Goal: Task Accomplishment & Management: Use online tool/utility

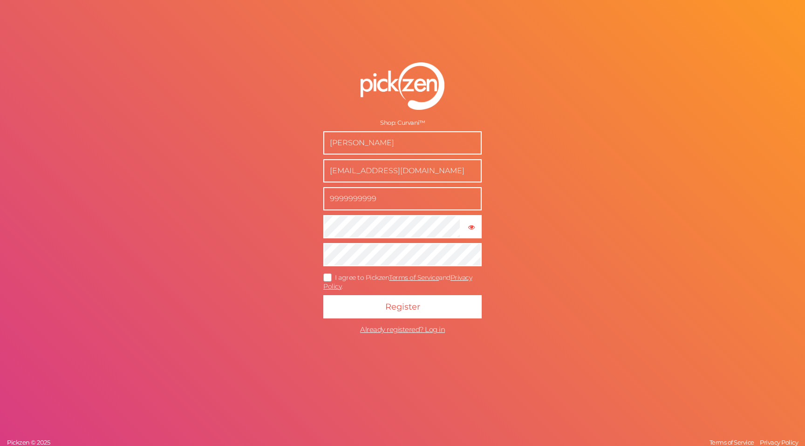
click at [323, 295] on button "Register" at bounding box center [402, 306] width 158 height 23
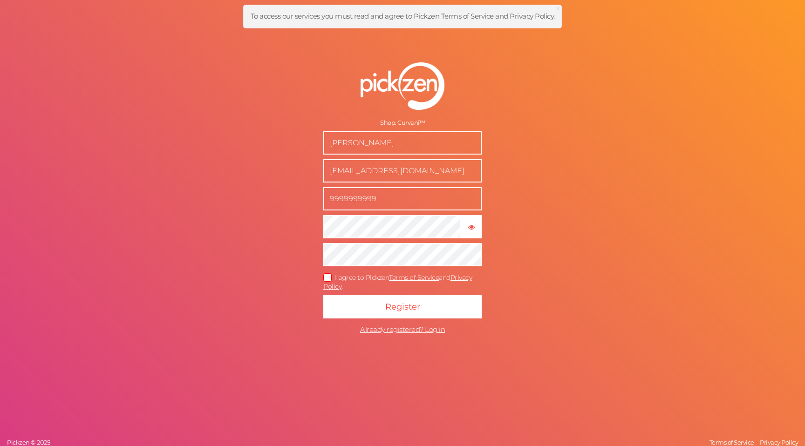
click at [323, 276] on icon at bounding box center [328, 277] width 15 height 5
click at [0, 0] on input "I agree to Pickzen Terms of Service and Privacy Policy ." at bounding box center [0, 0] width 0 height 0
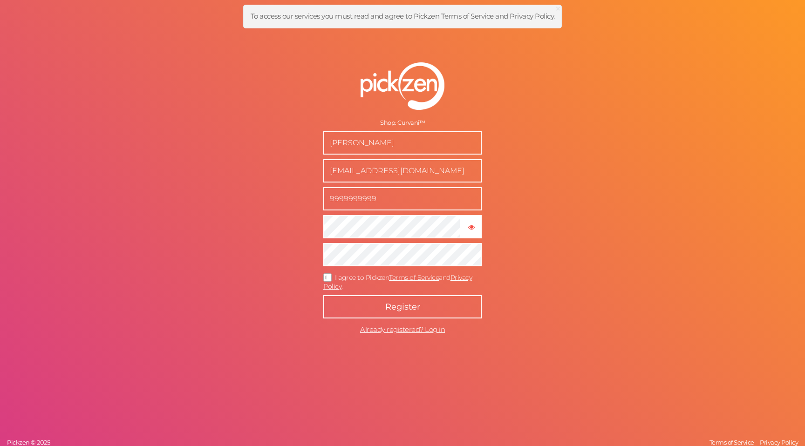
click at [355, 308] on button "Register" at bounding box center [402, 306] width 158 height 23
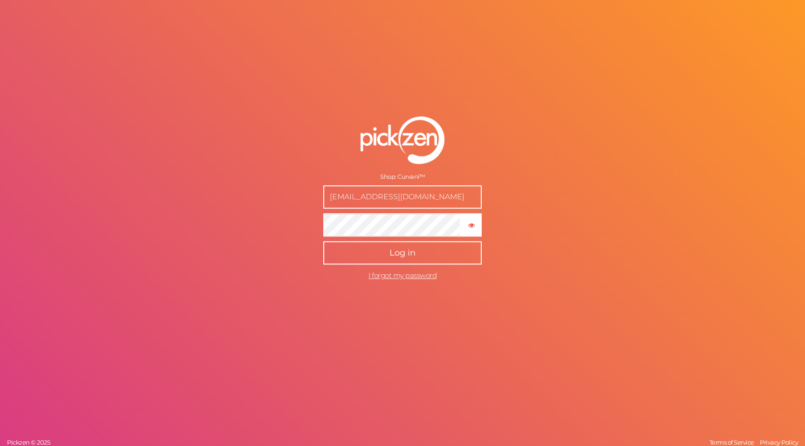
click at [387, 261] on button "Log in" at bounding box center [402, 252] width 158 height 23
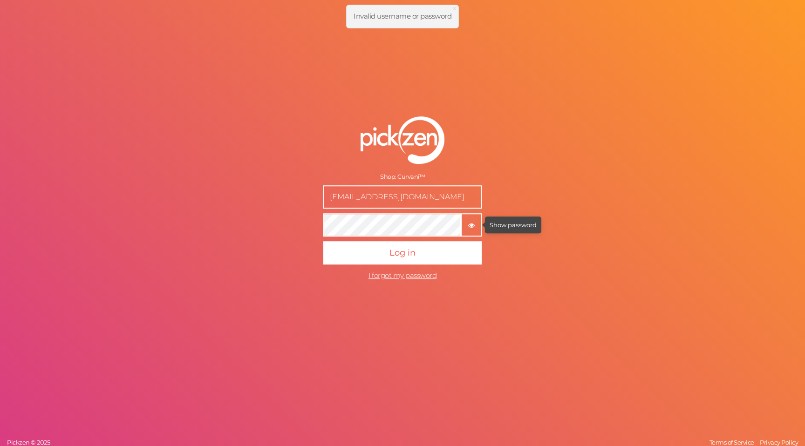
click at [465, 226] on tooltip "× Show password" at bounding box center [471, 224] width 19 height 7
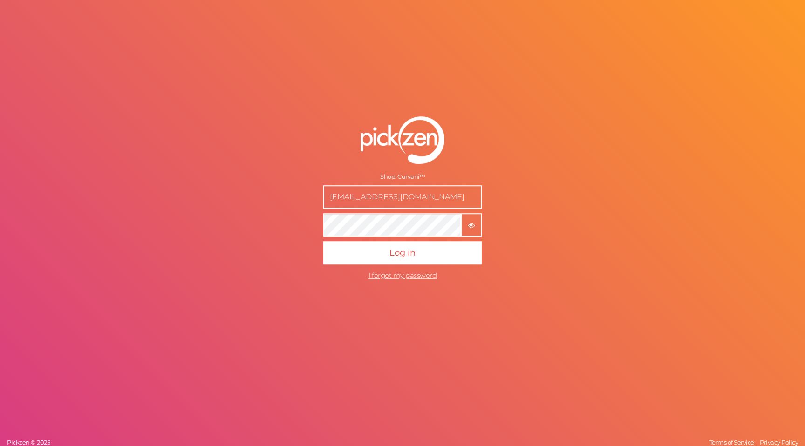
click at [323, 241] on button "Log in" at bounding box center [402, 252] width 158 height 23
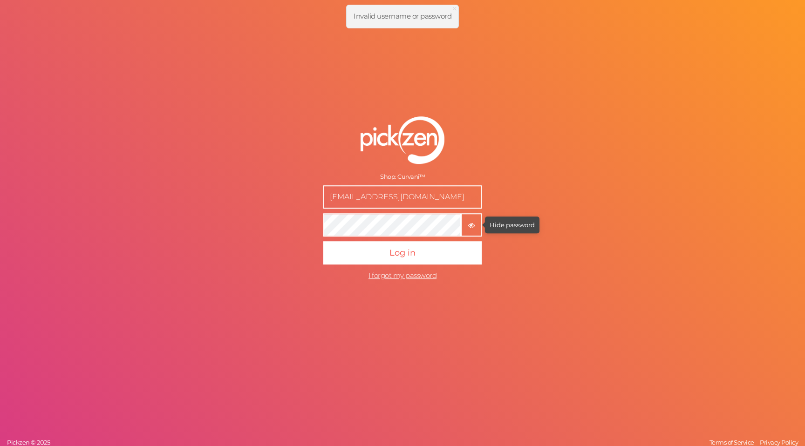
click at [521, 227] on tip-tip "× Hide password" at bounding box center [512, 224] width 45 height 7
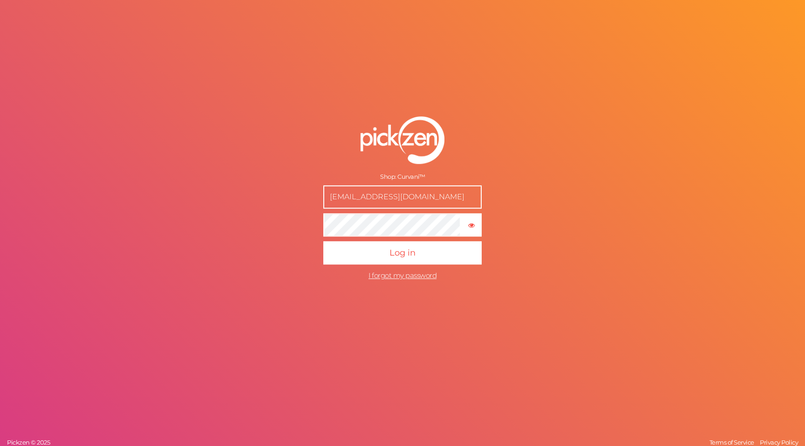
click at [408, 182] on form "Shop: Curvani™ help@trycurvani.com × Show password Log in I forgot my password" at bounding box center [402, 201] width 233 height 206
click at [412, 174] on div "Shop: Curvani™" at bounding box center [402, 176] width 158 height 7
click at [354, 317] on div "Shop: Curvani™ help@trycurvani.com × Show password Log in I forgot my password …" at bounding box center [402, 223] width 805 height 446
click at [408, 275] on span "I forgot my password" at bounding box center [403, 275] width 68 height 9
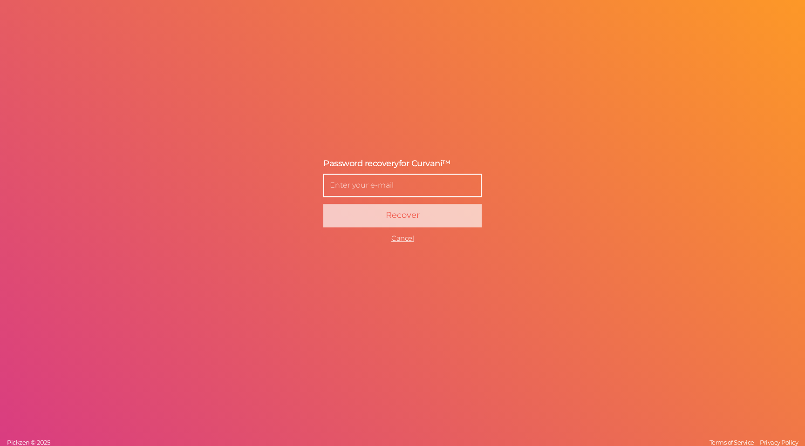
click at [417, 188] on input "text" at bounding box center [402, 185] width 158 height 23
type input "nathan@nminternationalllc.com"
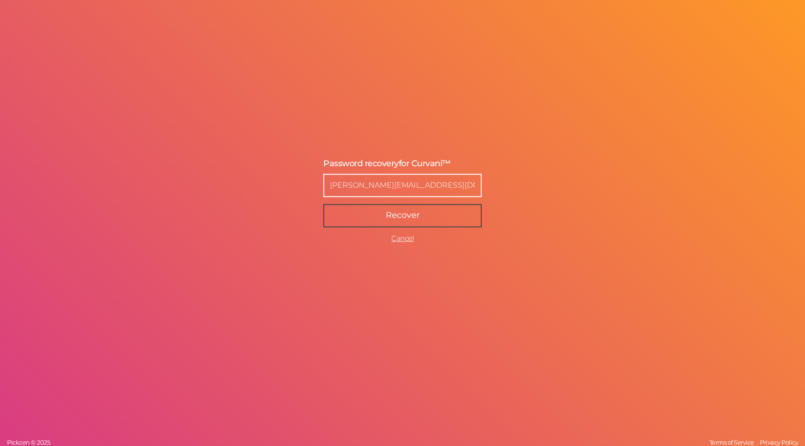
click at [408, 210] on span "Recover" at bounding box center [403, 215] width 34 height 10
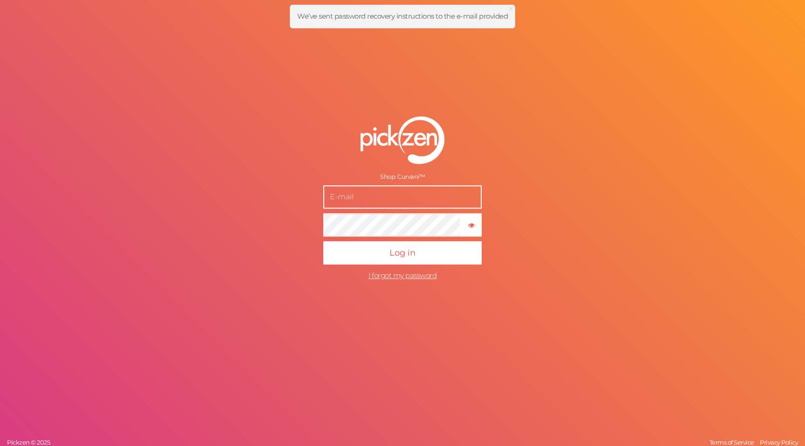
click at [423, 202] on input "text" at bounding box center [402, 196] width 158 height 23
click at [478, 155] on div at bounding box center [402, 140] width 158 height 48
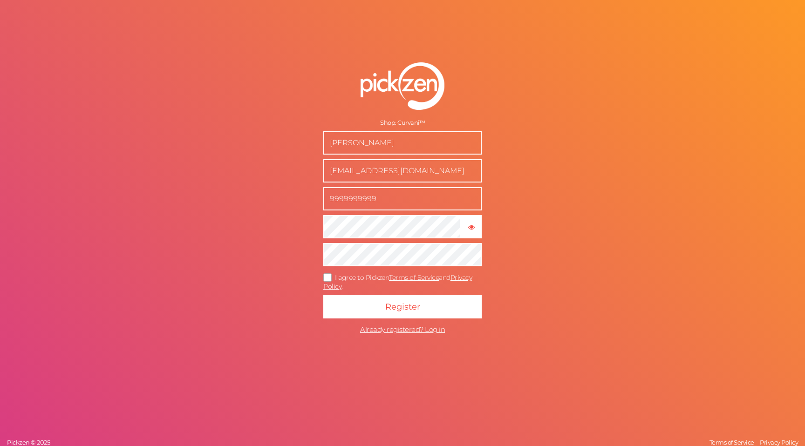
drag, startPoint x: 426, startPoint y: 172, endPoint x: 291, endPoint y: 163, distance: 135.0
click at [291, 163] on form "Shop: Curvani™ Nathan Miller help@trycurvani.com 9999999999 × Show password I a…" at bounding box center [402, 201] width 233 height 314
type input "nathan@nminternationalllc.com"
click at [324, 280] on icon at bounding box center [328, 277] width 15 height 5
click at [0, 0] on input "I agree to Pickzen Terms of Service and Privacy Policy ." at bounding box center [0, 0] width 0 height 0
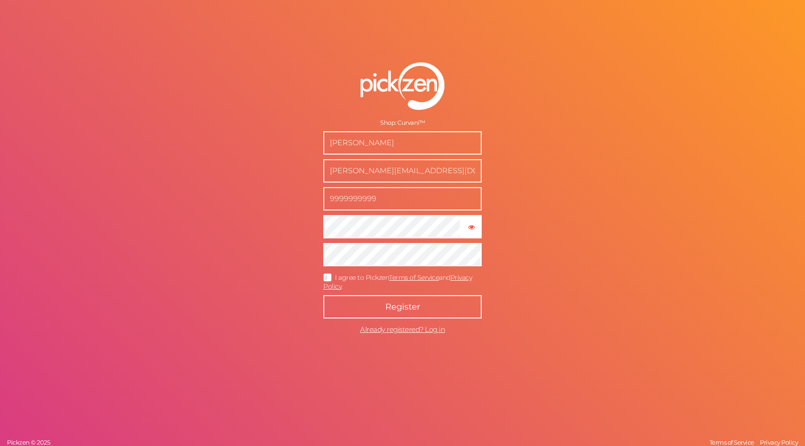
click at [339, 308] on button "Register" at bounding box center [402, 306] width 158 height 23
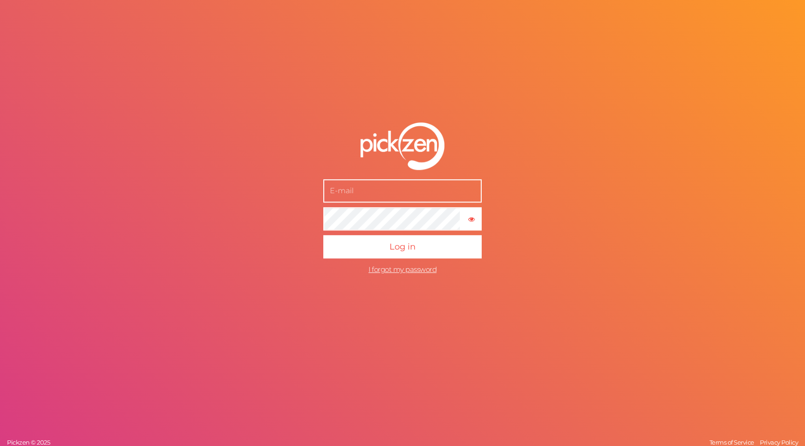
click at [396, 182] on input "text" at bounding box center [402, 190] width 158 height 23
type input "nathan@nminternationalllc.com"
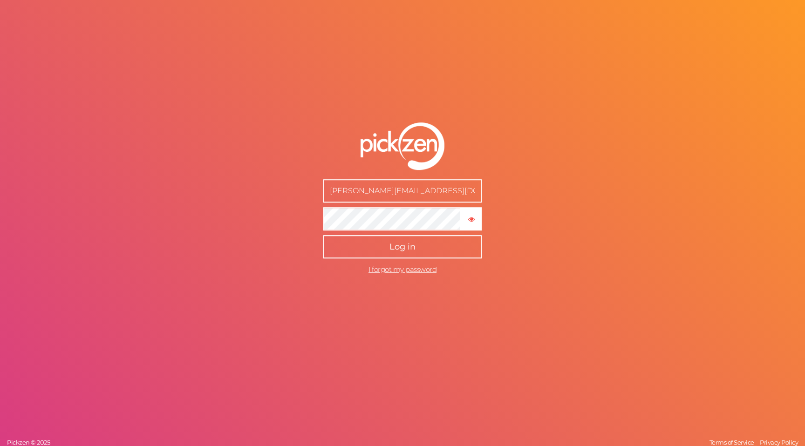
click at [421, 250] on button "Log in" at bounding box center [402, 246] width 158 height 23
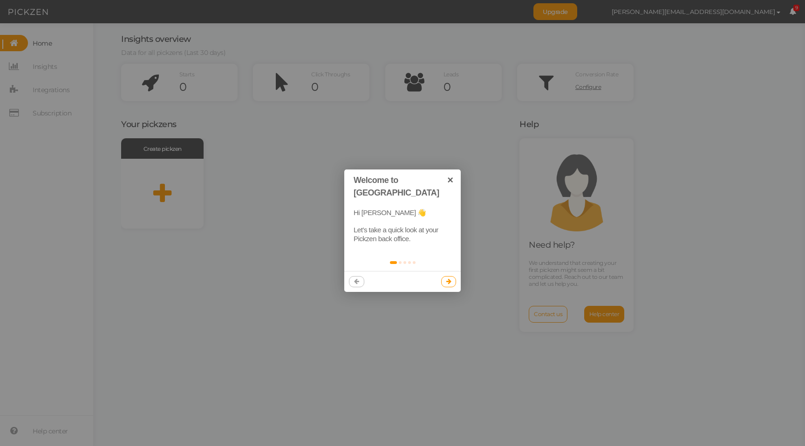
click at [446, 279] on icon at bounding box center [448, 282] width 5 height 6
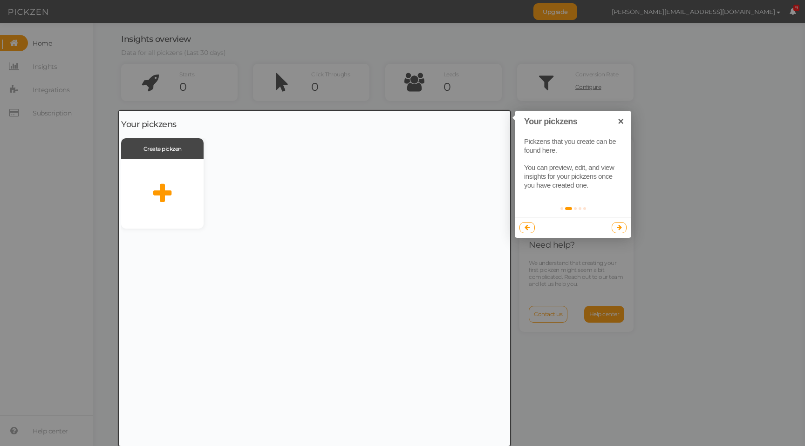
click at [623, 228] on link at bounding box center [619, 227] width 15 height 11
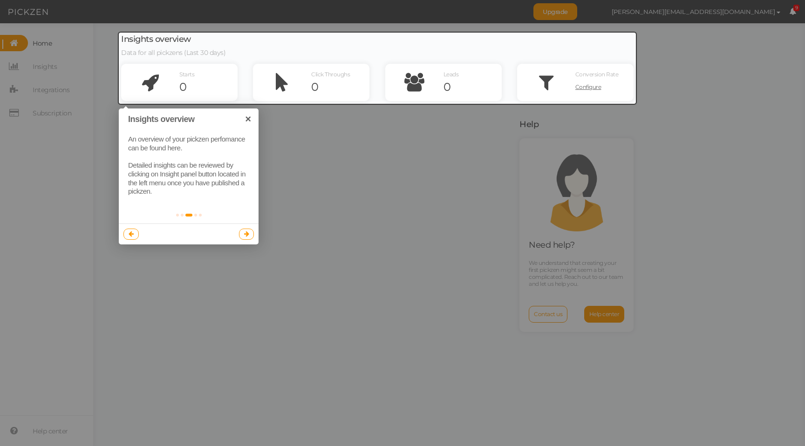
click at [246, 235] on icon at bounding box center [246, 234] width 5 height 6
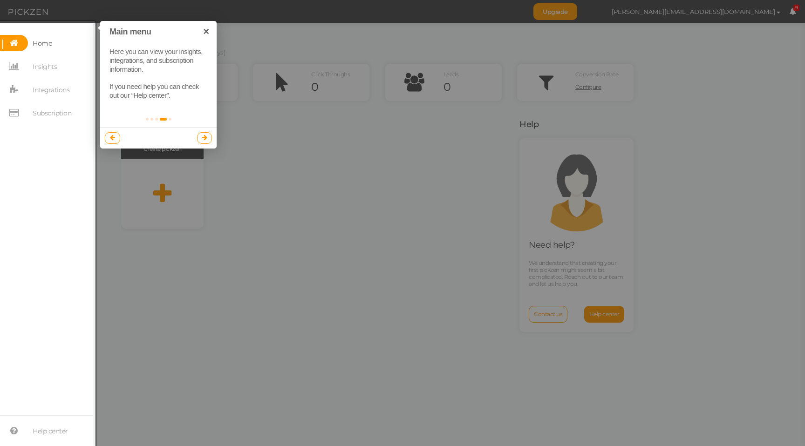
click at [205, 138] on icon at bounding box center [204, 138] width 5 height 6
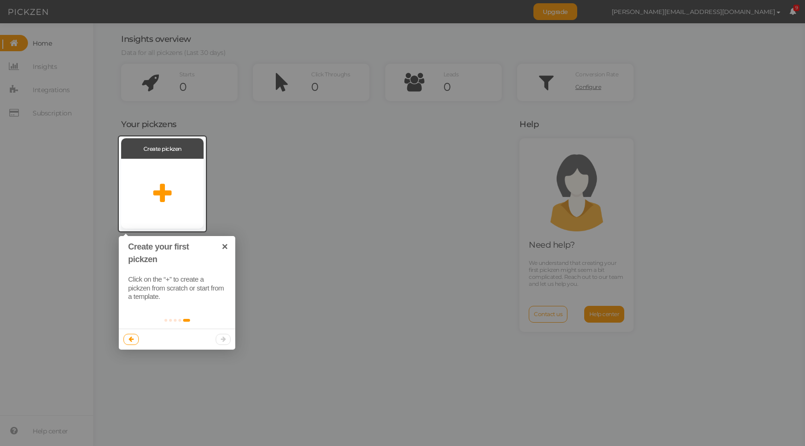
click at [228, 340] on div at bounding box center [177, 339] width 116 height 21
click at [228, 246] on link "×" at bounding box center [224, 246] width 21 height 21
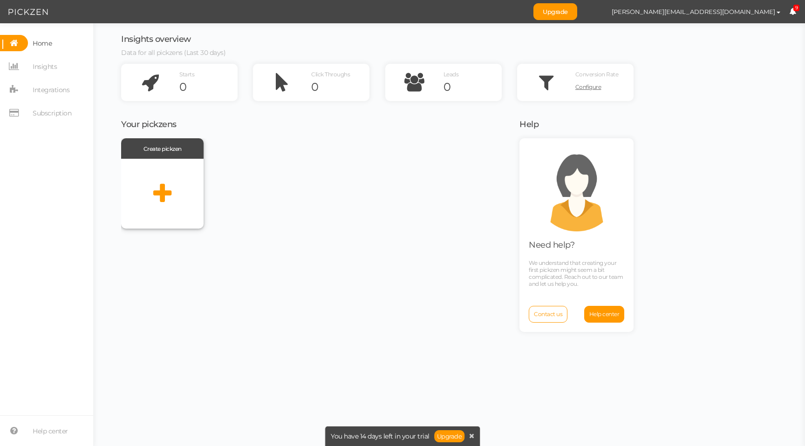
click at [171, 180] on div at bounding box center [162, 194] width 82 height 70
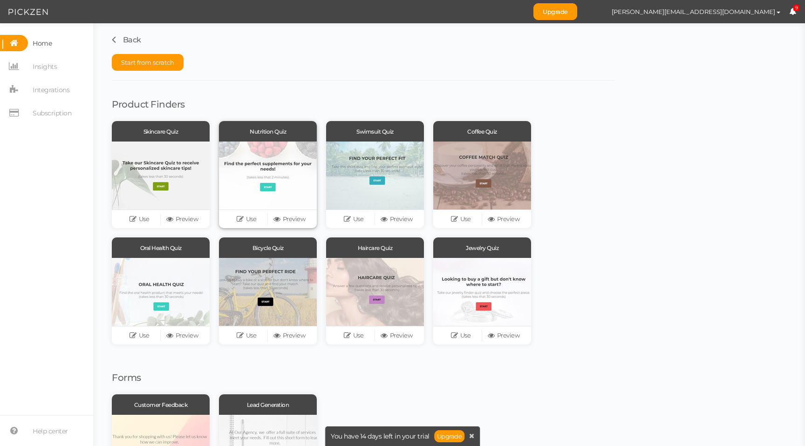
click at [258, 153] on div at bounding box center [268, 176] width 98 height 68
click at [240, 217] on icon at bounding box center [241, 219] width 9 height 7
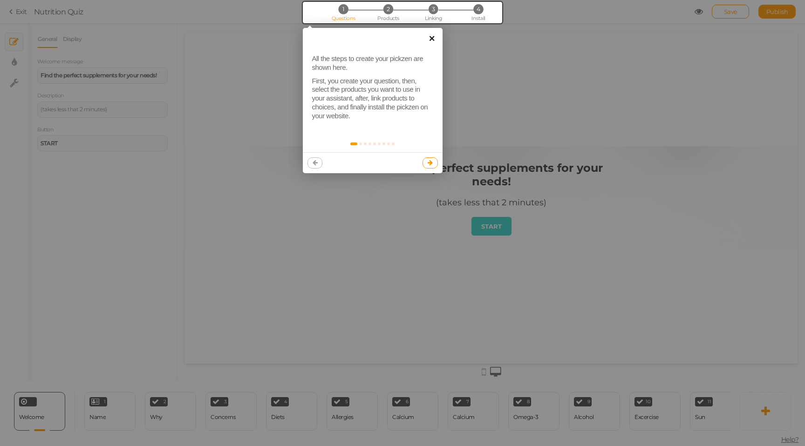
click at [433, 40] on link "×" at bounding box center [432, 38] width 21 height 21
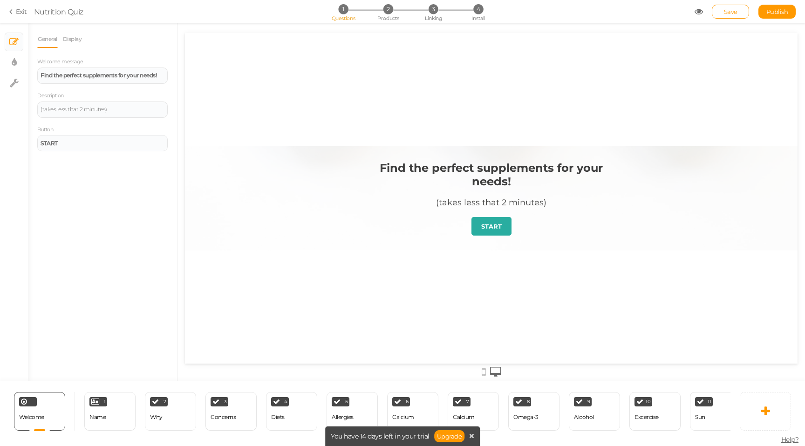
click at [506, 229] on link "START" at bounding box center [492, 226] width 40 height 19
click at [76, 38] on link "Display" at bounding box center [72, 39] width 20 height 18
click at [39, 42] on link "General" at bounding box center [47, 39] width 21 height 18
click at [19, 58] on link "× Display settings" at bounding box center [14, 63] width 18 height 18
select select "2"
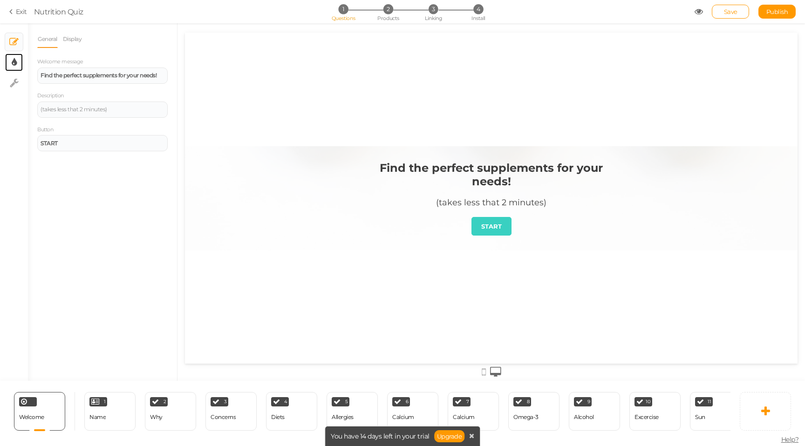
select select "montserrat"
select select "fade"
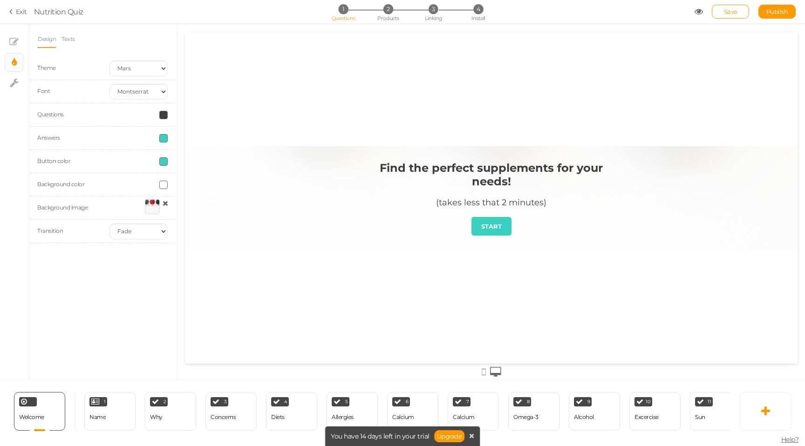
click at [164, 160] on span at bounding box center [163, 161] width 8 height 8
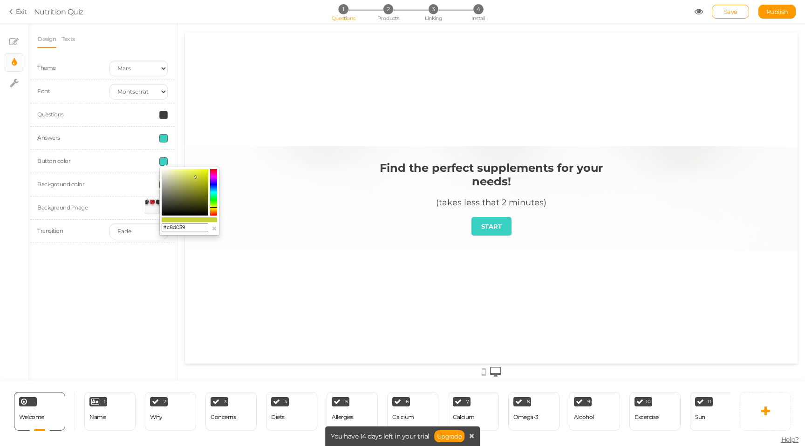
click at [213, 207] on colorpicker-hue at bounding box center [213, 192] width 7 height 47
click at [213, 209] on colorpicker-hue at bounding box center [213, 192] width 7 height 47
type input "#d0b339"
click at [256, 150] on div at bounding box center [491, 198] width 613 height 104
click at [445, 173] on strong "Find the perfect supplements for your needs!" at bounding box center [491, 174] width 223 height 27
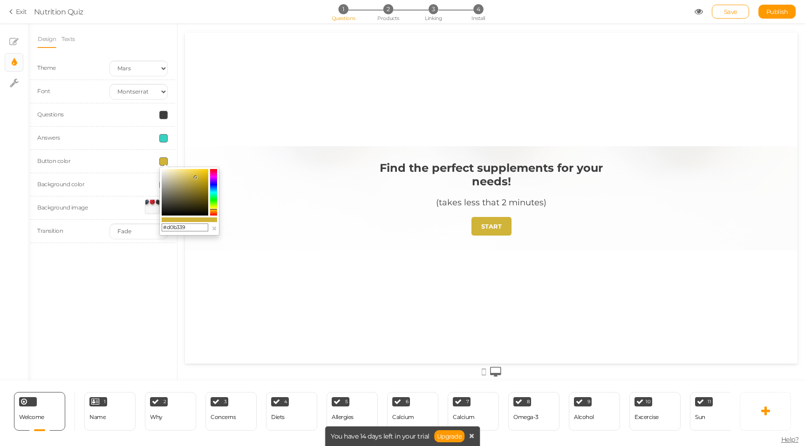
click at [445, 173] on strong "Find the perfect supplements for your needs!" at bounding box center [491, 174] width 223 height 27
click at [458, 171] on strong "Find the perfect supplements for your needs!" at bounding box center [491, 174] width 223 height 27
click at [130, 281] on div "Design Texts Theme Earth Mars Font Custom Default Lato Lora Montserrat Open San…" at bounding box center [102, 202] width 149 height 358
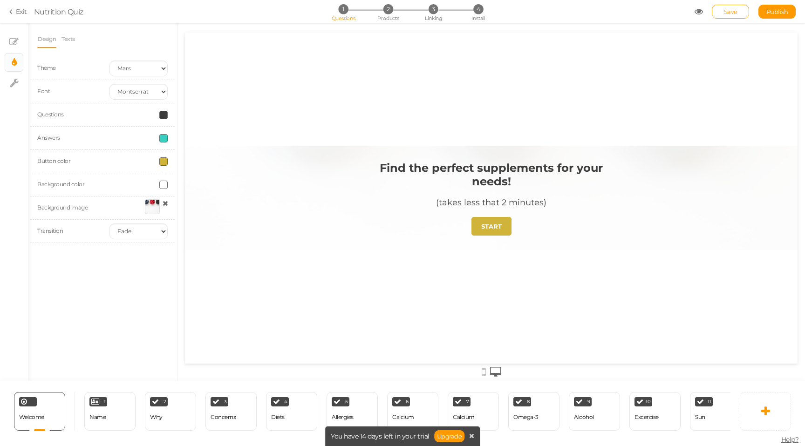
click at [449, 170] on strong "Find the perfect supplements for your needs!" at bounding box center [491, 174] width 223 height 27
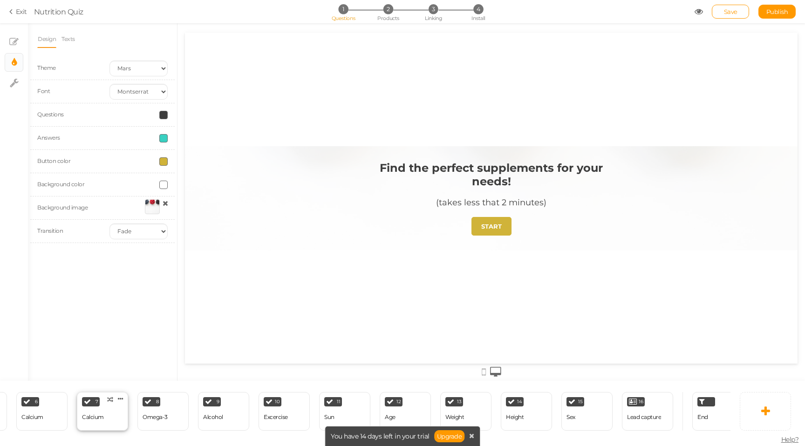
scroll to position [0, 389]
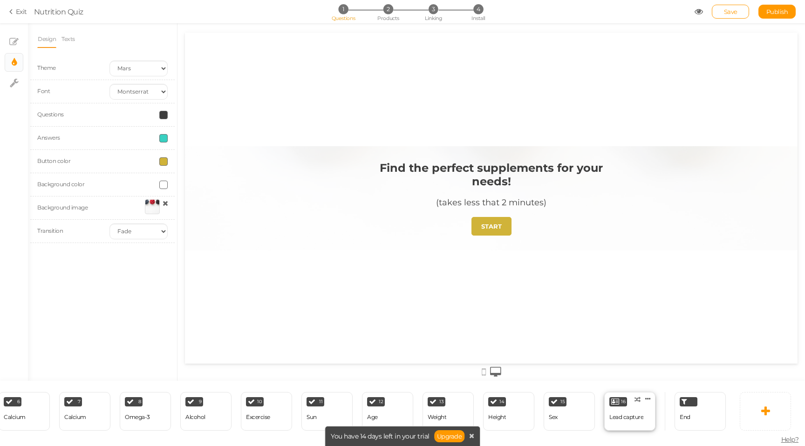
click at [613, 419] on div "Lead capture" at bounding box center [626, 417] width 34 height 7
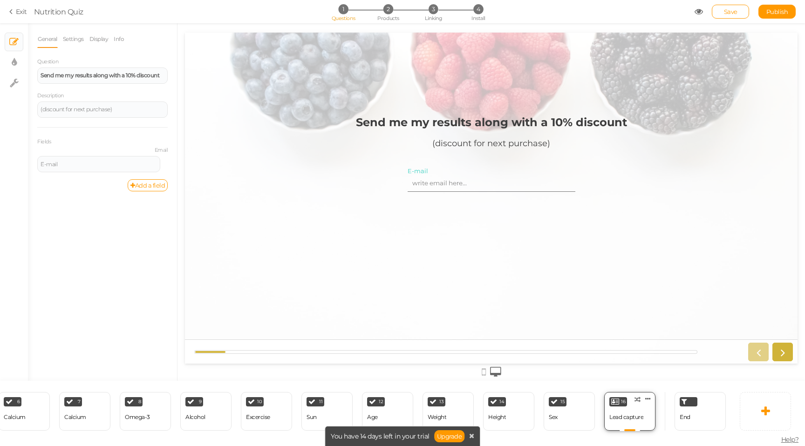
scroll to position [0, 0]
click at [693, 423] on div "End" at bounding box center [700, 411] width 51 height 39
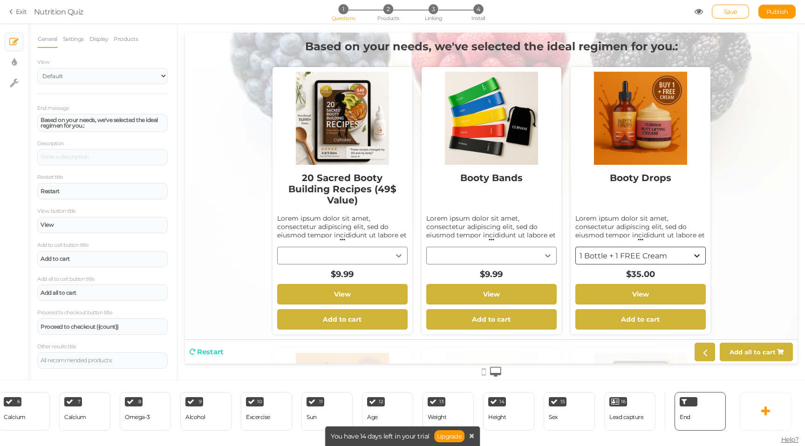
click at [530, 253] on div "Booty Bands Lorem ipsum dolor sit amet, consectetur adipiscing elit, sed do eiu…" at bounding box center [491, 224] width 130 height 119
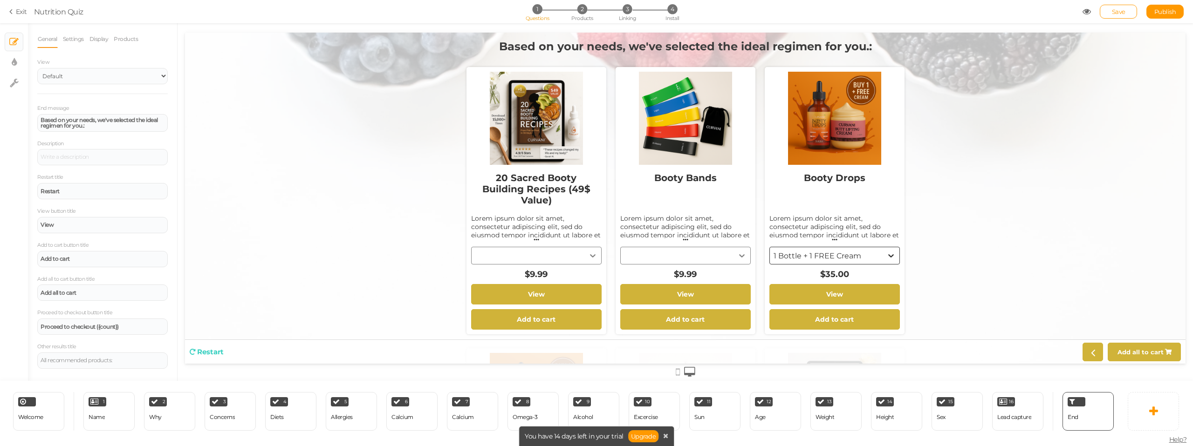
scroll to position [0, 1]
